Goal: Find specific page/section: Find specific page/section

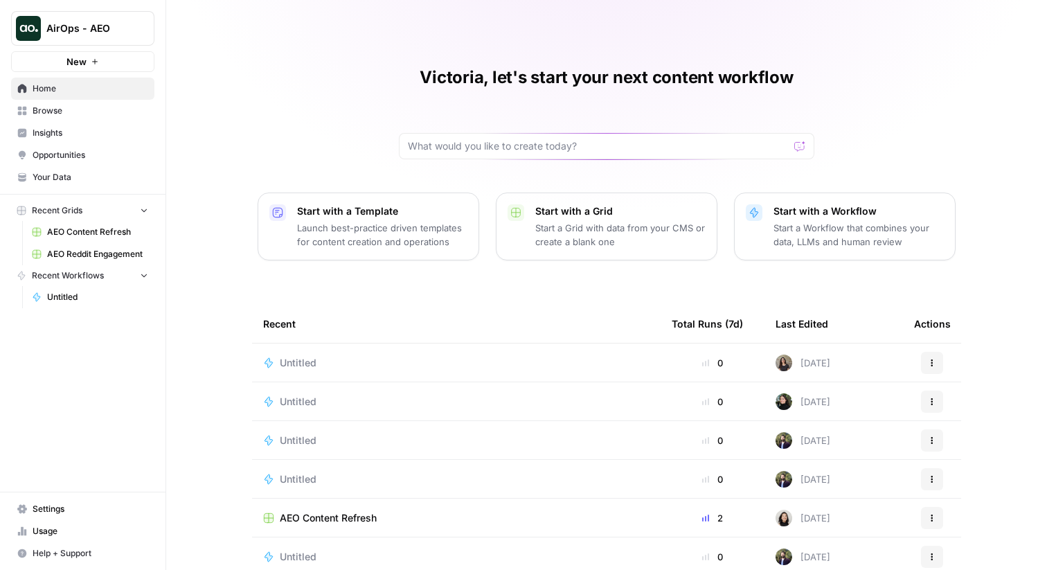
click at [114, 28] on span "AirOps - AEO" at bounding box center [88, 28] width 84 height 14
click at [64, 132] on span "Insights" at bounding box center [91, 133] width 116 height 12
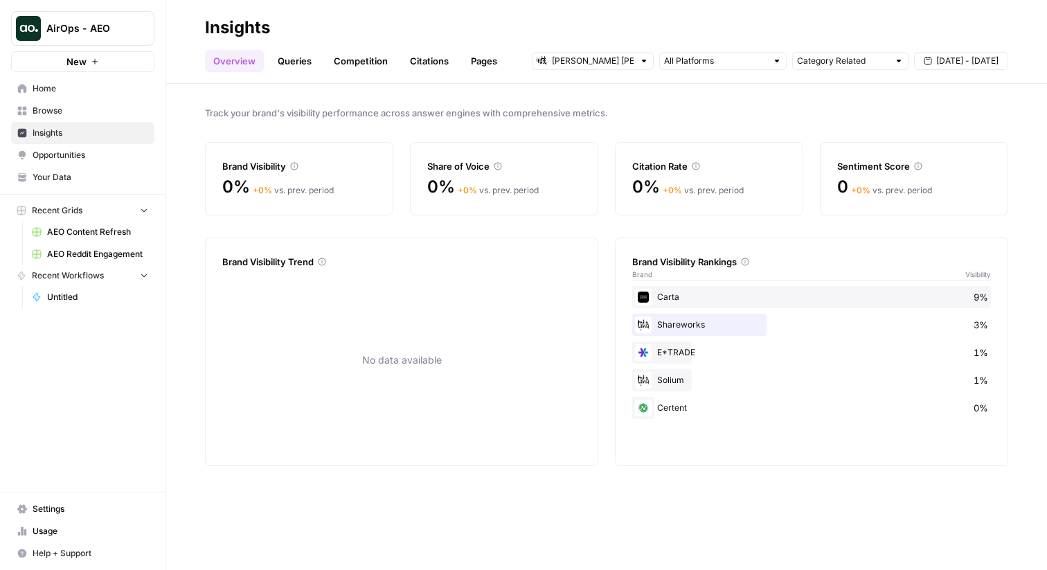
click at [548, 61] on div "[PERSON_NAME] [PERSON_NAME] at Work" at bounding box center [593, 61] width 122 height 18
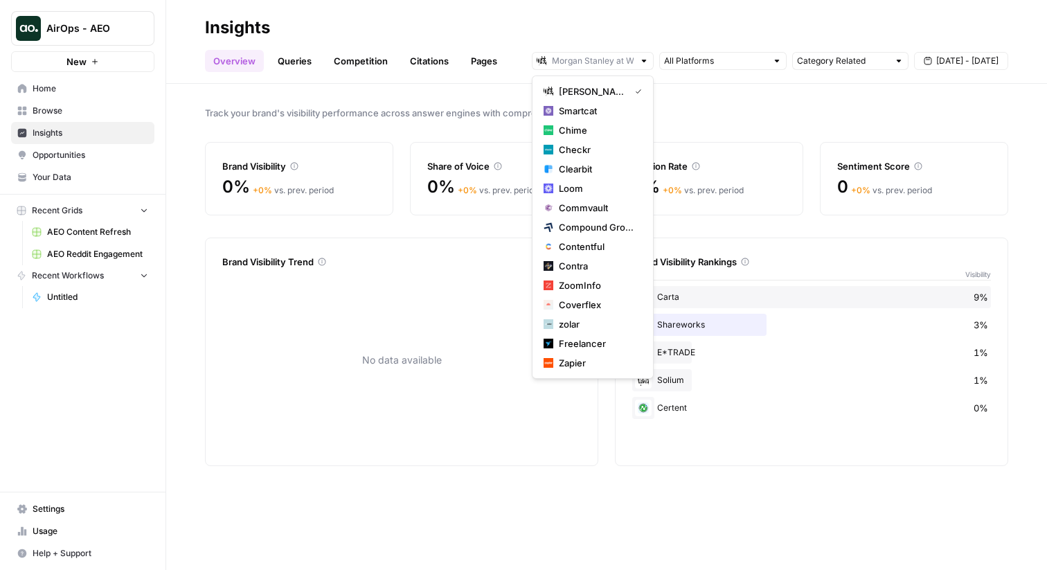
type input "[PERSON_NAME] [PERSON_NAME] at Work"
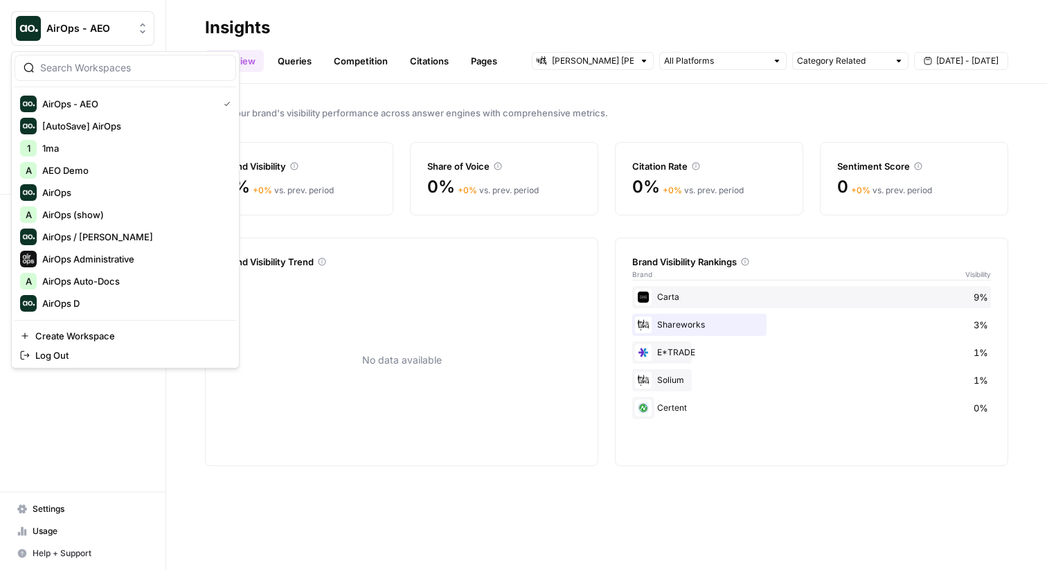
click at [96, 28] on span "AirOps - AEO" at bounding box center [88, 28] width 84 height 14
type input "l"
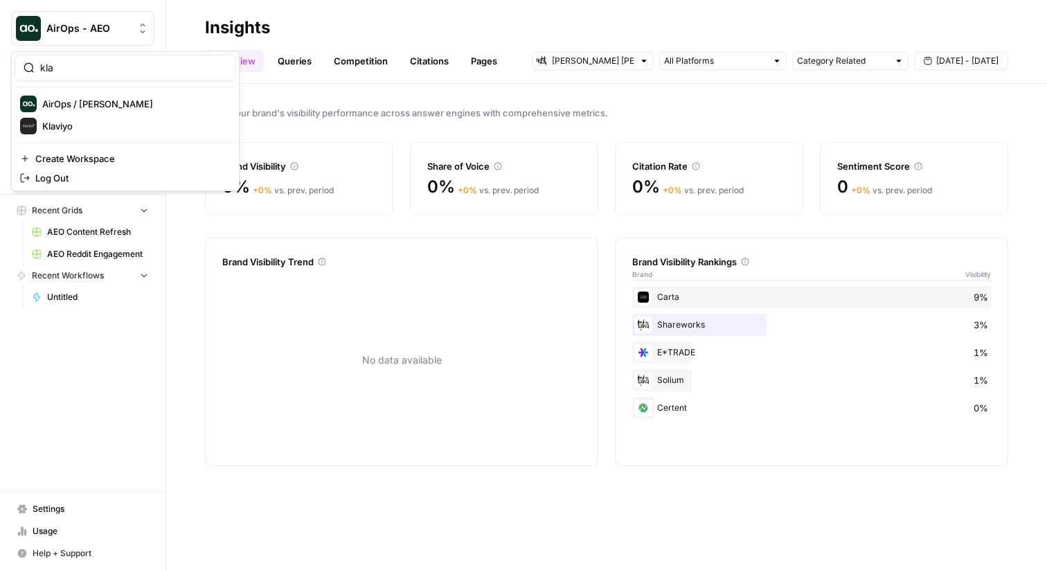
type input "kla"
click at [44, 105] on span "Klaviyo" at bounding box center [133, 104] width 183 height 14
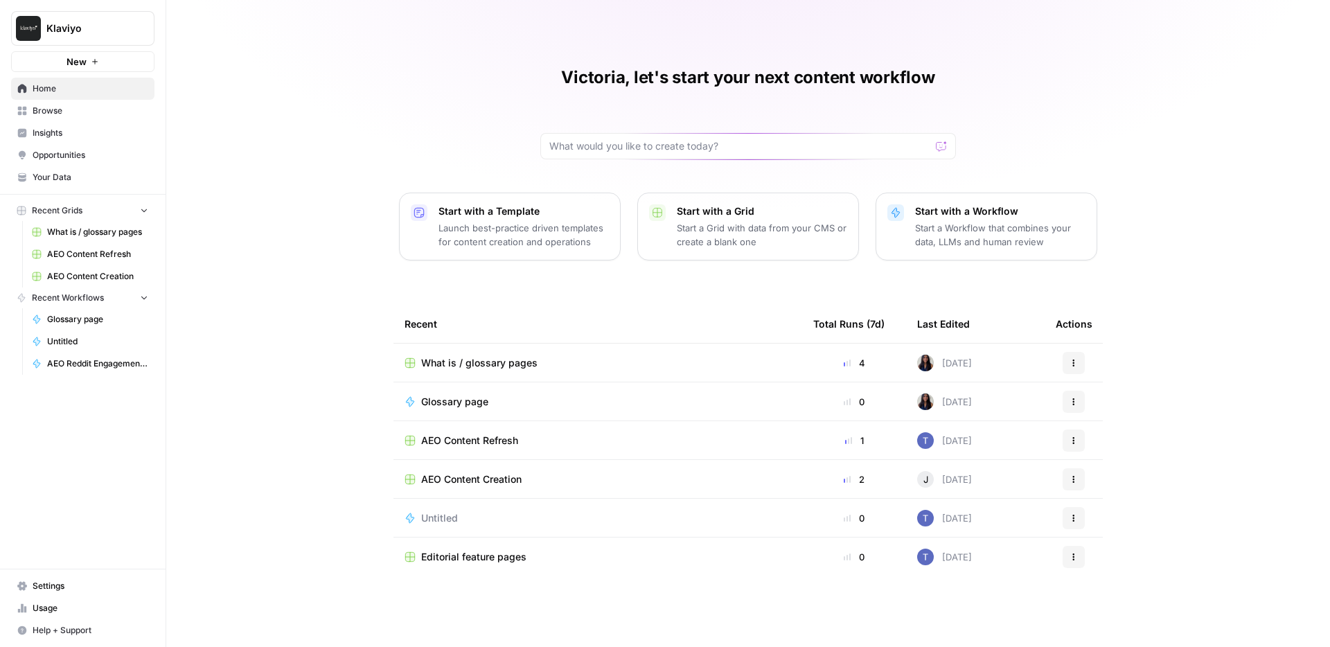
click at [89, 125] on link "Insights" at bounding box center [82, 133] width 143 height 22
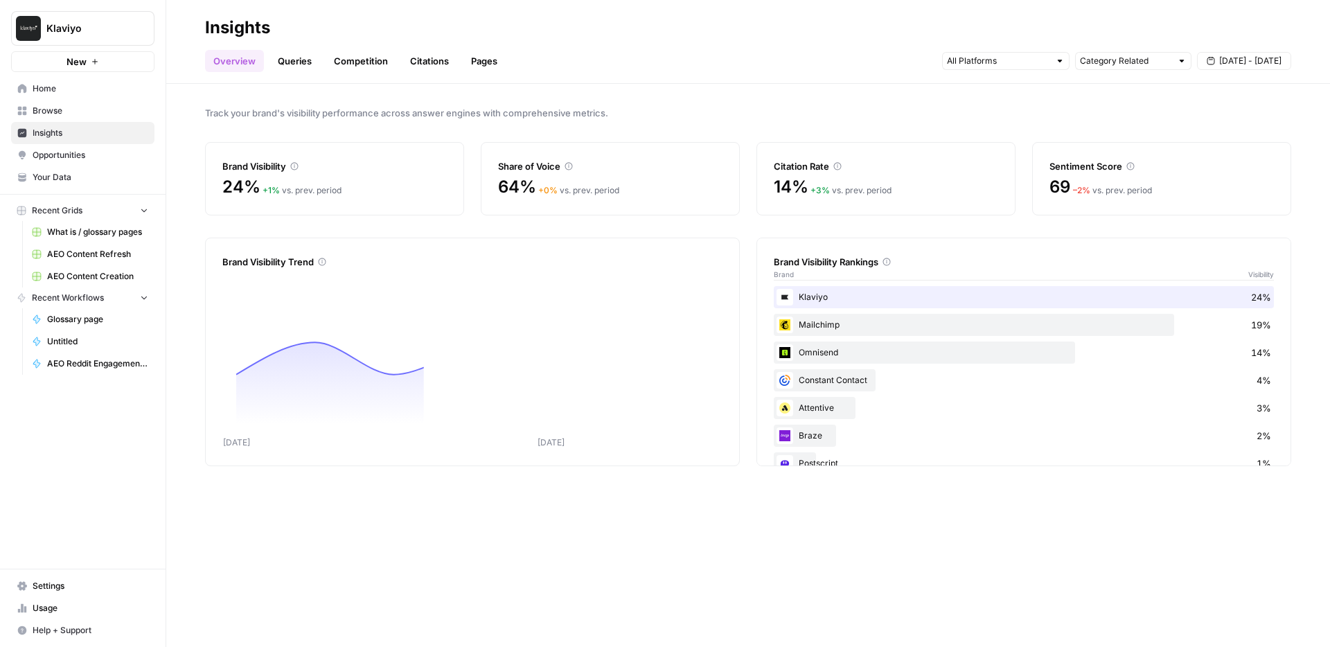
click at [60, 152] on span "Opportunities" at bounding box center [91, 155] width 116 height 12
